Goal: Complete application form

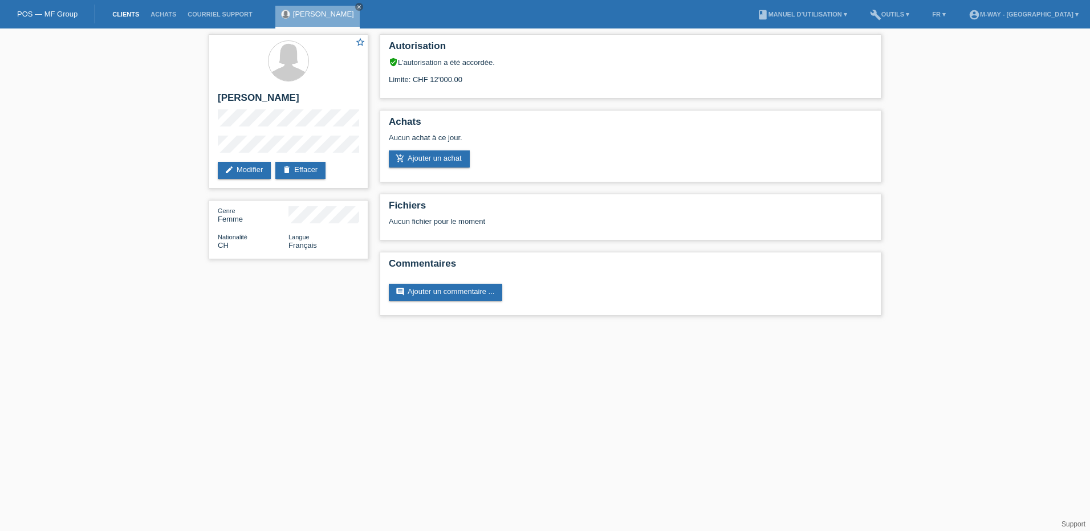
click at [125, 13] on link "Clients" at bounding box center [126, 14] width 38 height 7
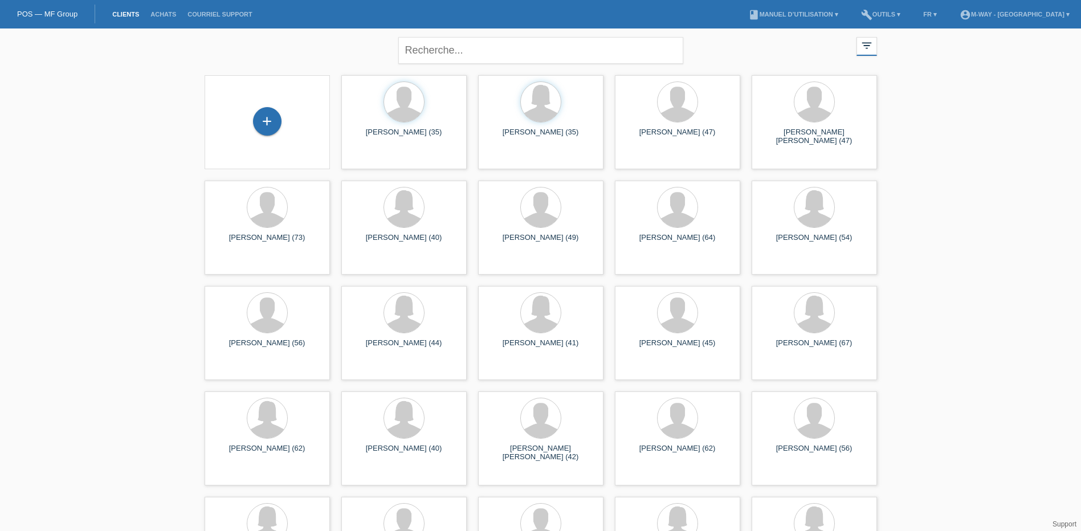
click at [251, 115] on div "+" at bounding box center [267, 122] width 107 height 30
click at [267, 121] on div "+" at bounding box center [267, 121] width 29 height 29
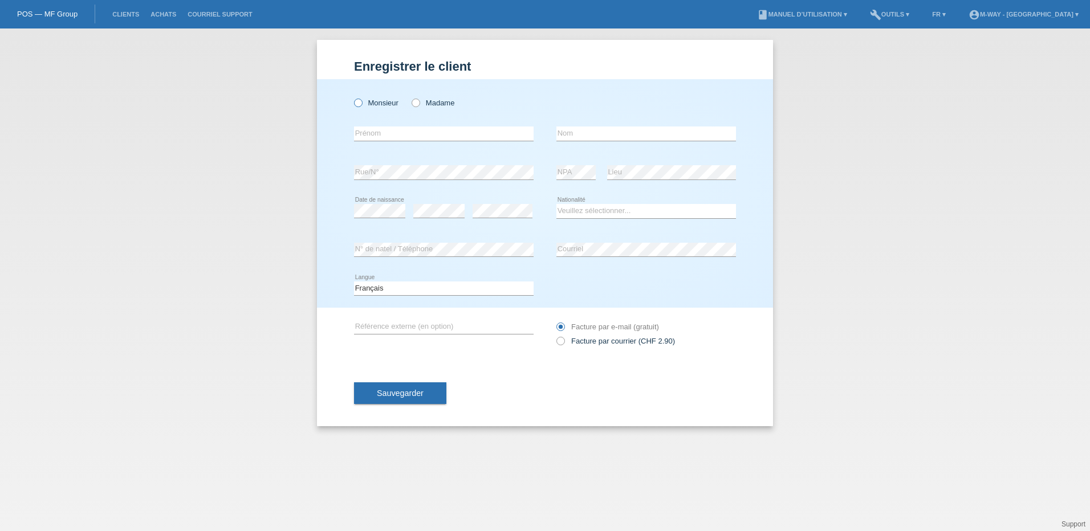
click at [352, 97] on icon at bounding box center [352, 97] width 0 height 0
click at [356, 105] on input "Monsieur" at bounding box center [357, 102] width 7 height 7
radio input "true"
click at [378, 136] on input "text" at bounding box center [444, 134] width 180 height 14
type input "[PERSON_NAME]"
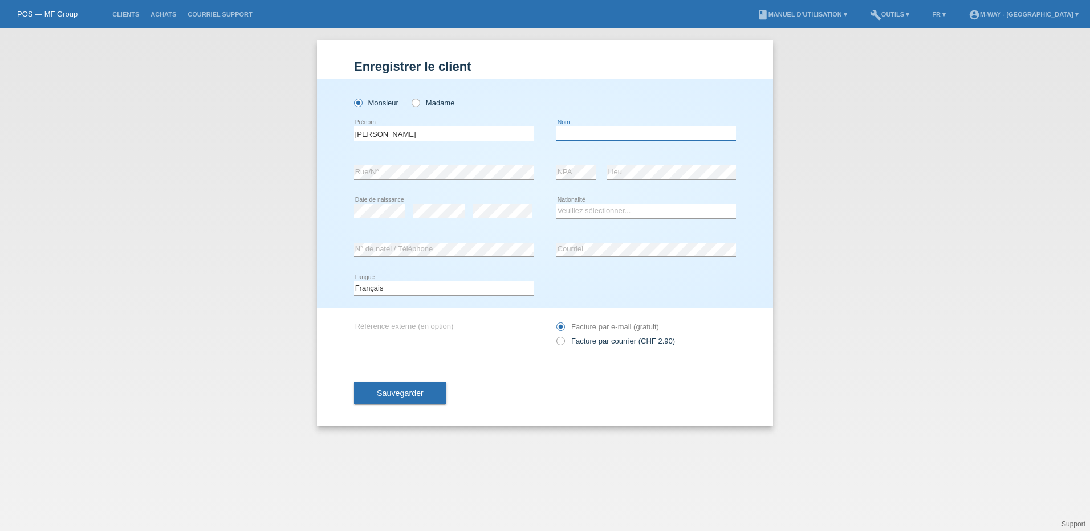
click at [571, 136] on input "text" at bounding box center [646, 134] width 180 height 14
type input "Orsetti"
click at [596, 211] on select "Veuillez sélectionner... Suisse Allemagne Autriche Liechtenstein ------------ A…" at bounding box center [646, 211] width 180 height 14
click at [599, 213] on select "Veuillez sélectionner... Suisse Allemagne Autriche Liechtenstein ------------ A…" at bounding box center [646, 211] width 180 height 14
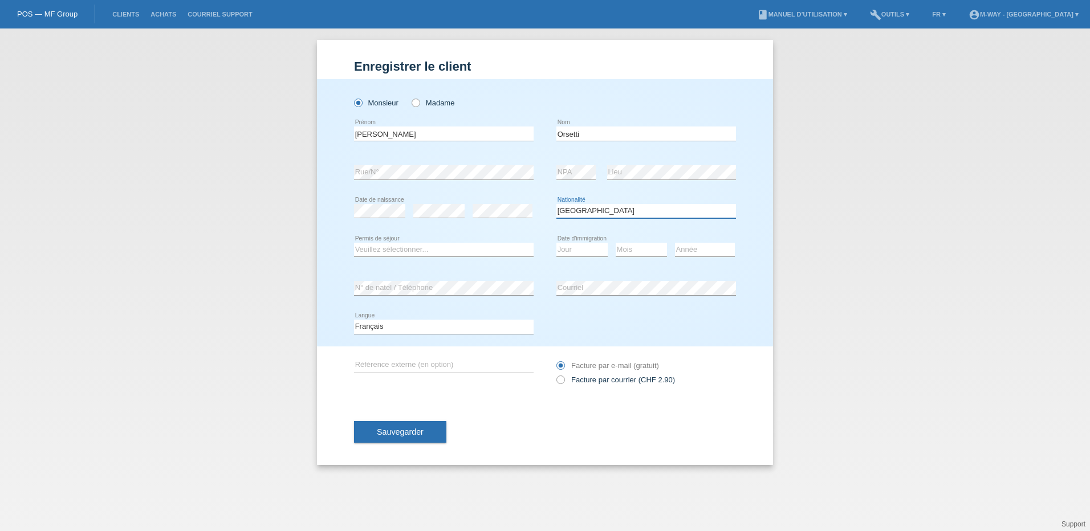
click at [599, 213] on select "Veuillez sélectionner... Suisse Allemagne Autriche Liechtenstein ------------ A…" at bounding box center [646, 211] width 180 height 14
select select "IT"
click at [556, 204] on select "Veuillez sélectionner... Suisse Allemagne Autriche Liechtenstein ------------ A…" at bounding box center [646, 211] width 180 height 14
click at [428, 254] on select "Veuillez sélectionner... C B B - Statut de réfugié Autre" at bounding box center [444, 250] width 180 height 14
click at [354, 243] on select "Veuillez sélectionner... C B B - Statut de réfugié Autre" at bounding box center [444, 250] width 180 height 14
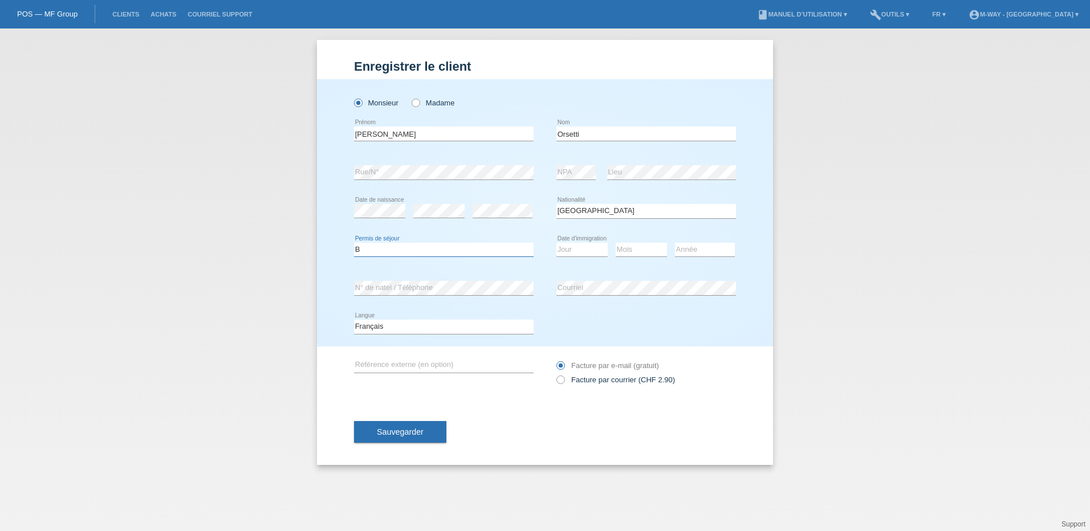
click at [407, 249] on select "Veuillez sélectionner... C B B - Statut de réfugié Autre" at bounding box center [444, 250] width 180 height 14
select select "C"
click at [354, 243] on select "Veuillez sélectionner... C B B - Statut de réfugié Autre" at bounding box center [444, 250] width 180 height 14
click at [587, 250] on select "Jour 01 02 03 04 05 06 07 08 09 10 11" at bounding box center [581, 250] width 51 height 14
select select "15"
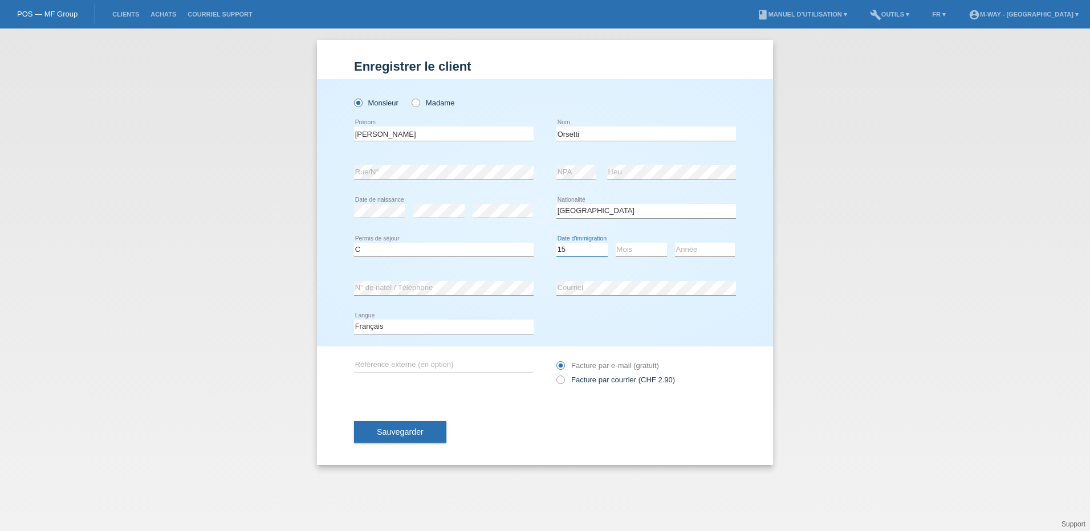
click at [556, 243] on select "Jour 01 02 03 04 05 06 07 08 09 10 11" at bounding box center [581, 250] width 51 height 14
click at [640, 245] on select "Mois 01 02 03 04 05 06 07 08 09 10 11" at bounding box center [641, 250] width 51 height 14
select select "03"
click at [616, 243] on select "Mois 01 02 03 04 05 06 07 08 09 10 11" at bounding box center [641, 250] width 51 height 14
click at [697, 250] on select "Année 2025 2024 2023 2022 2021 2020 2019 2018 2017 2016 2015 2014 2013 2012 201…" at bounding box center [705, 250] width 60 height 14
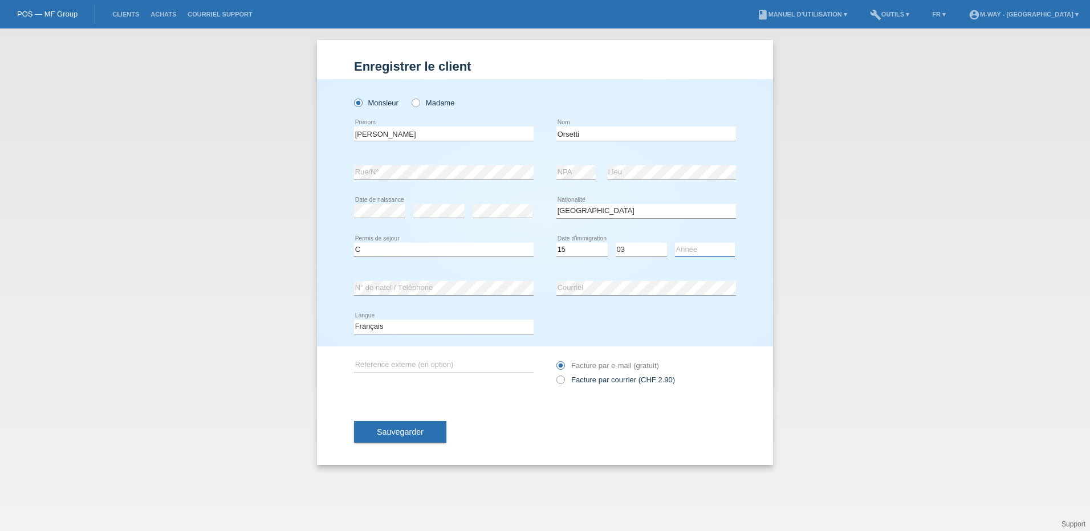
select select "1974"
click at [675, 243] on select "Année 2025 2024 2023 2022 2021 2020 2019 2018 2017 2016 2015 2014 2013 2012 201…" at bounding box center [705, 250] width 60 height 14
click at [420, 432] on span "Sauvegarder" at bounding box center [400, 432] width 47 height 9
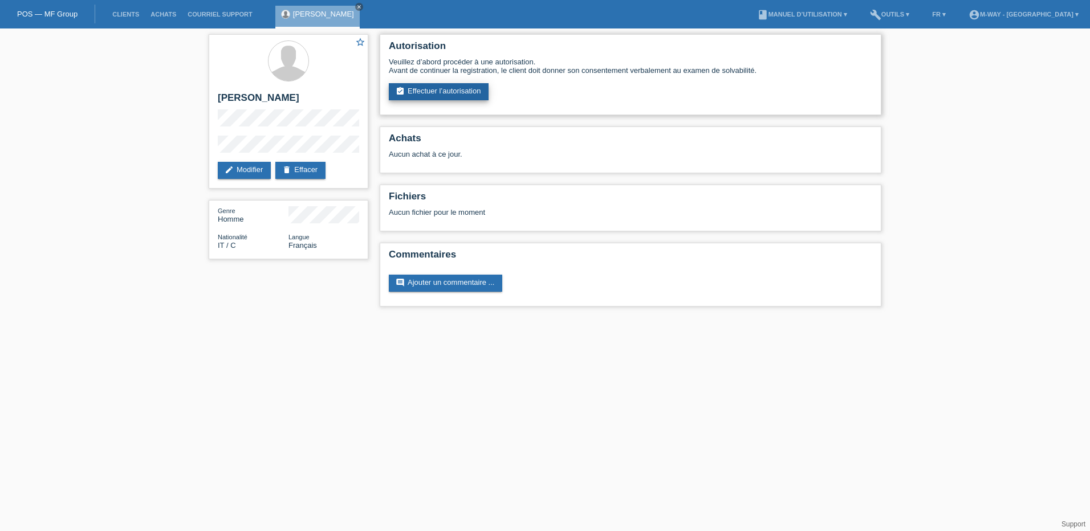
click at [461, 94] on link "assignment_turned_in Effectuer l’autorisation" at bounding box center [439, 91] width 100 height 17
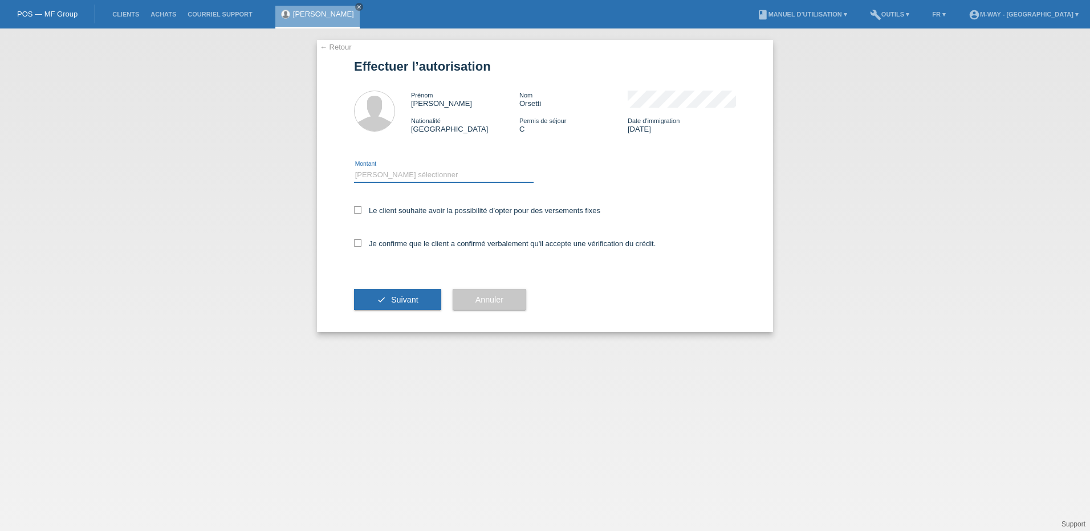
click at [413, 172] on select "Veuillez sélectionner CHF 1.00 - CHF 499.00 CHF 500.00 - CHF 1'999.00 CHF 2'000…" at bounding box center [444, 175] width 180 height 14
select select "3"
click at [354, 168] on select "Veuillez sélectionner CHF 1.00 - CHF 499.00 CHF 500.00 - CHF 1'999.00 CHF 2'000…" at bounding box center [444, 175] width 180 height 14
click at [359, 211] on icon at bounding box center [357, 209] width 7 height 7
click at [359, 211] on input "Le client souhaite avoir la possibilité d’opter pour des versements fixes" at bounding box center [357, 209] width 7 height 7
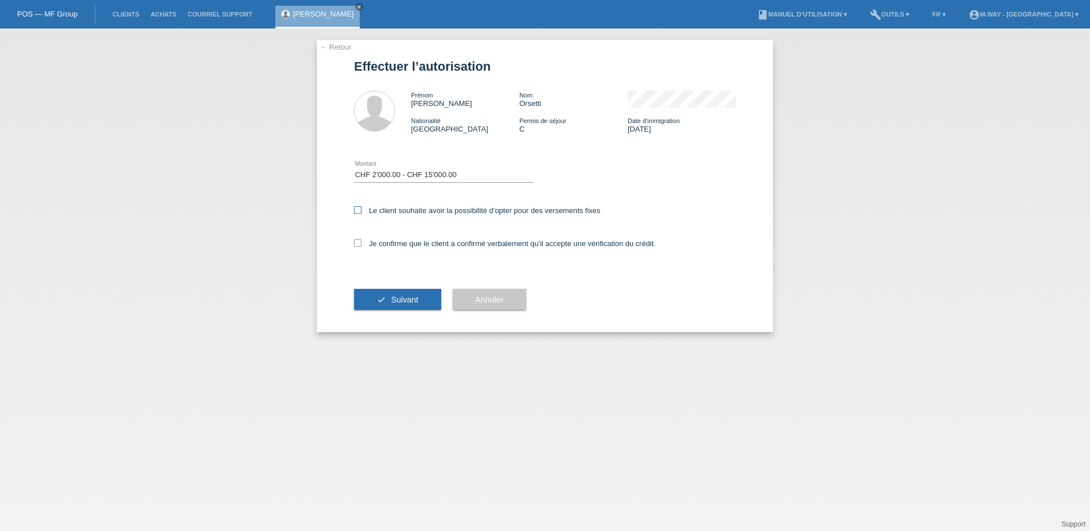
checkbox input "true"
click at [357, 242] on icon at bounding box center [357, 242] width 7 height 7
click at [357, 242] on input "Je confirme que le client a confirmé verbalement qu'il accepte une vérification…" at bounding box center [357, 242] width 7 height 7
checkbox input "true"
click at [396, 294] on button "check Suivant" at bounding box center [397, 300] width 87 height 22
